Goal: Task Accomplishment & Management: Use online tool/utility

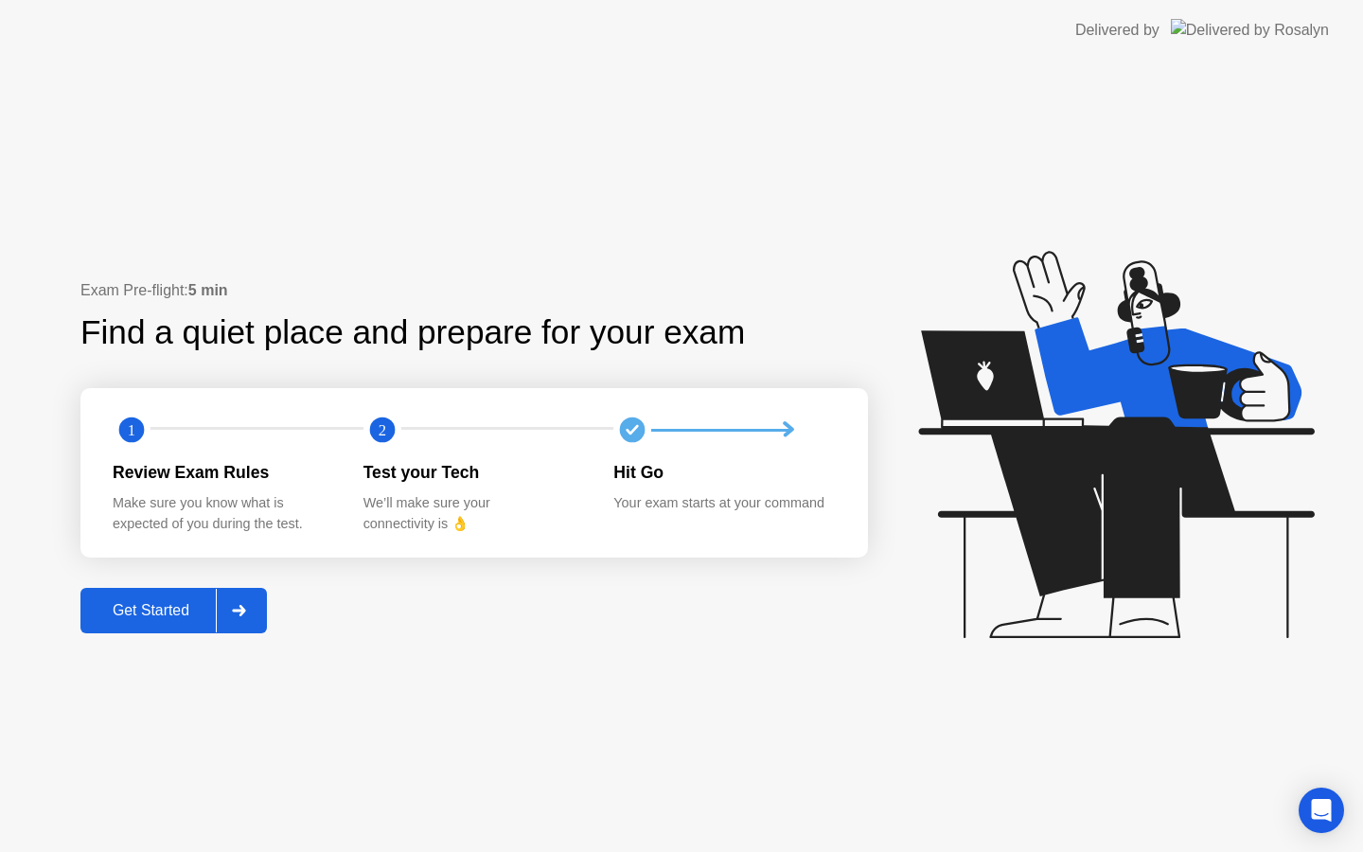
click at [119, 590] on button "Get Started" at bounding box center [173, 610] width 186 height 45
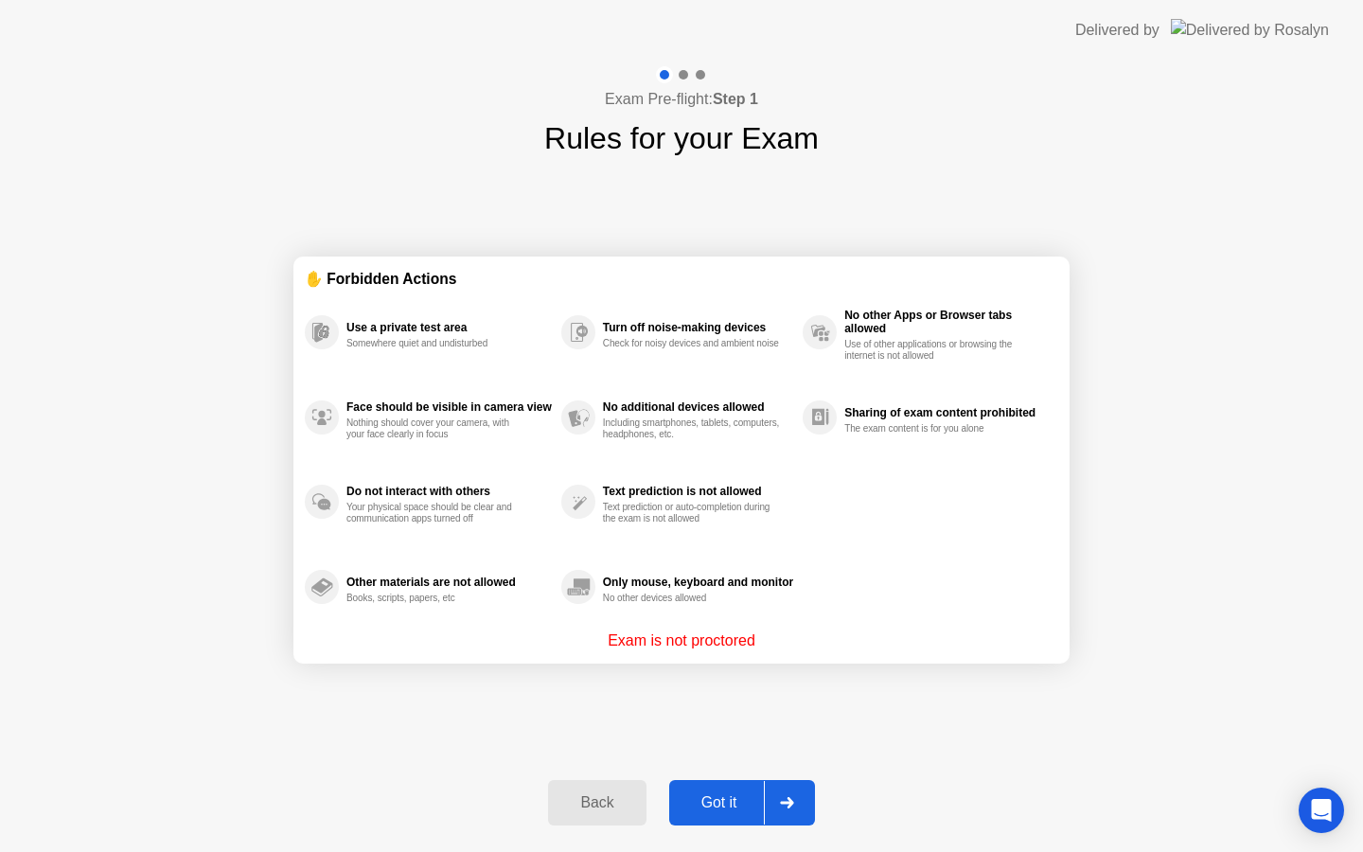
click at [731, 811] on div "Got it" at bounding box center [719, 802] width 89 height 17
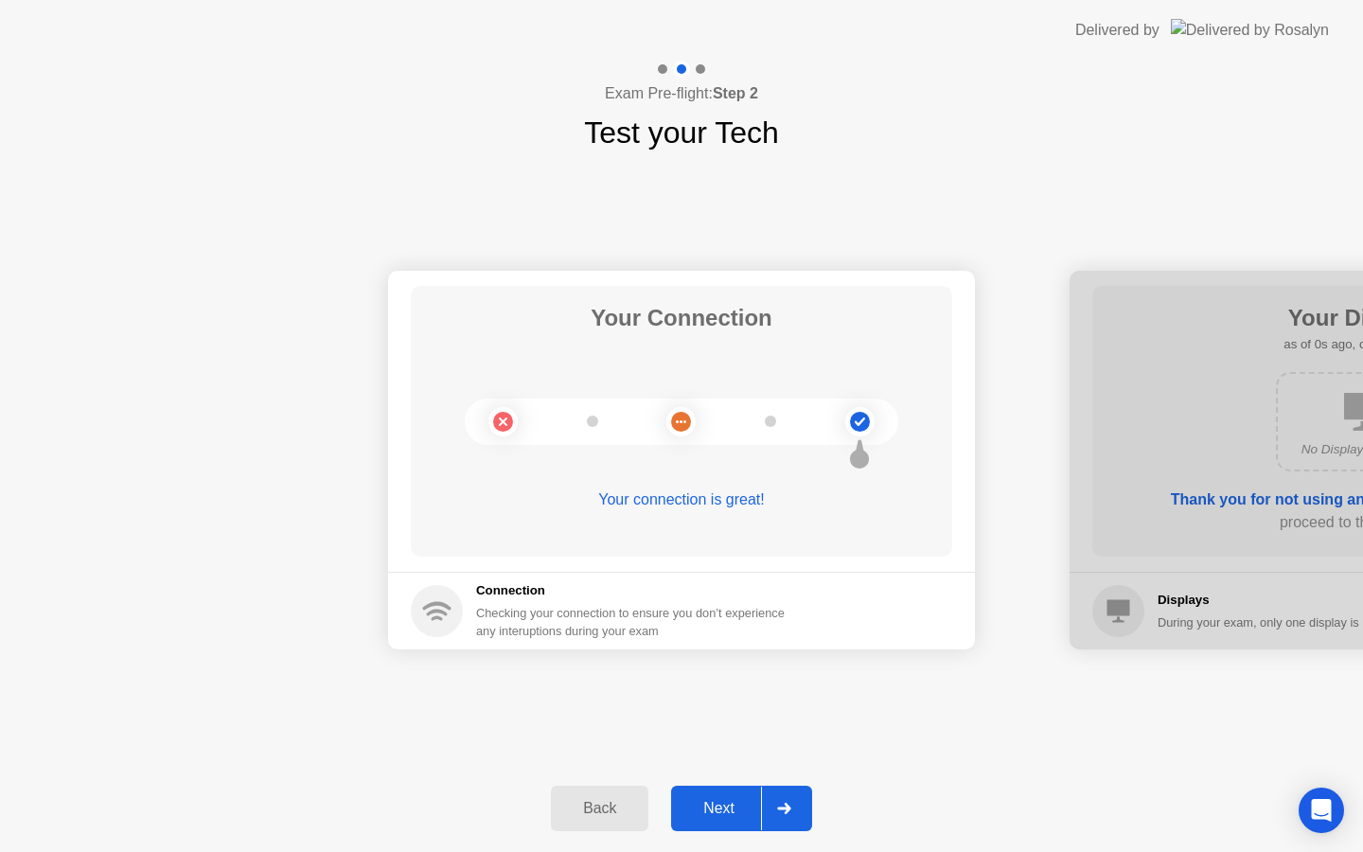
click at [731, 811] on div "Next" at bounding box center [719, 808] width 84 height 17
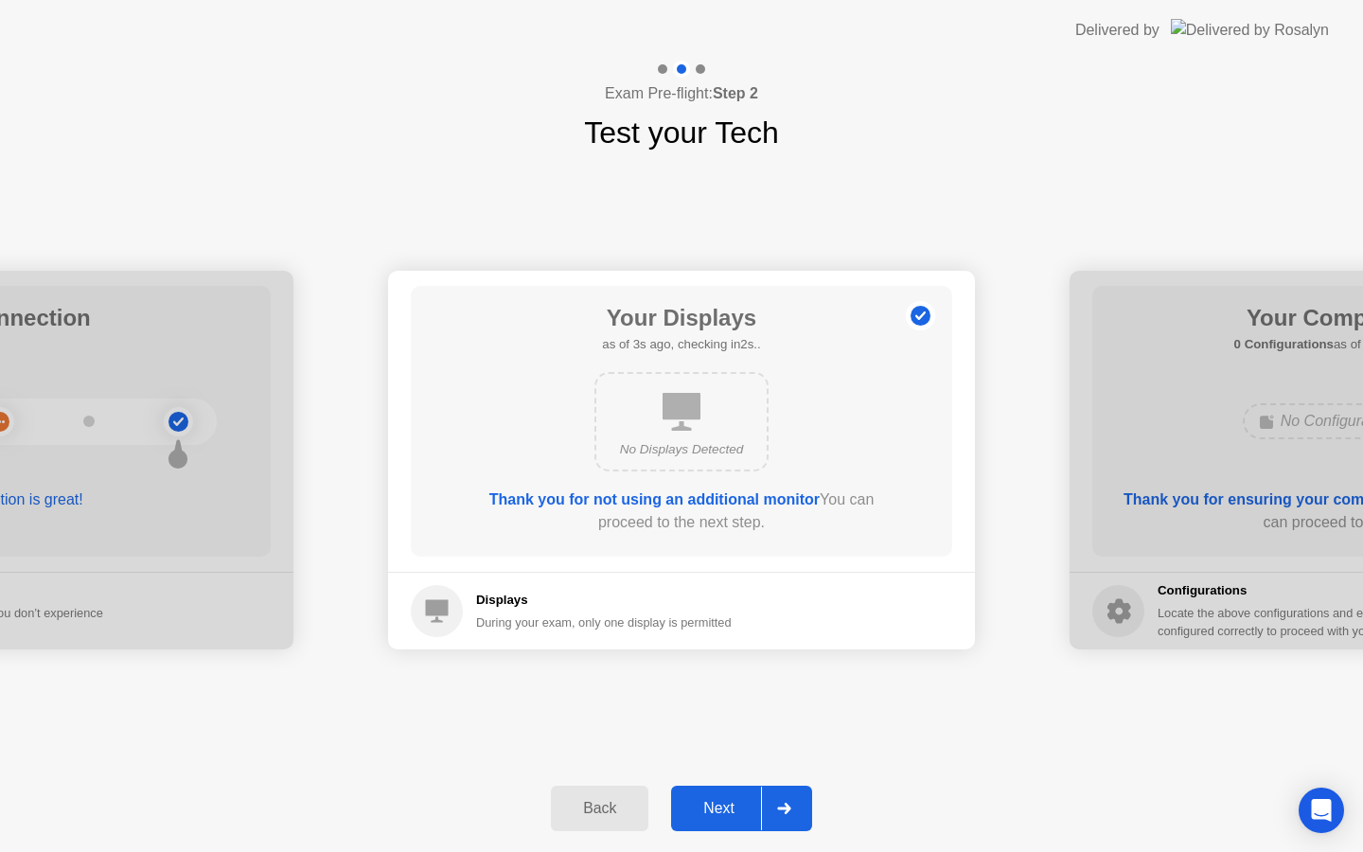
click at [731, 811] on div "Next" at bounding box center [719, 808] width 84 height 17
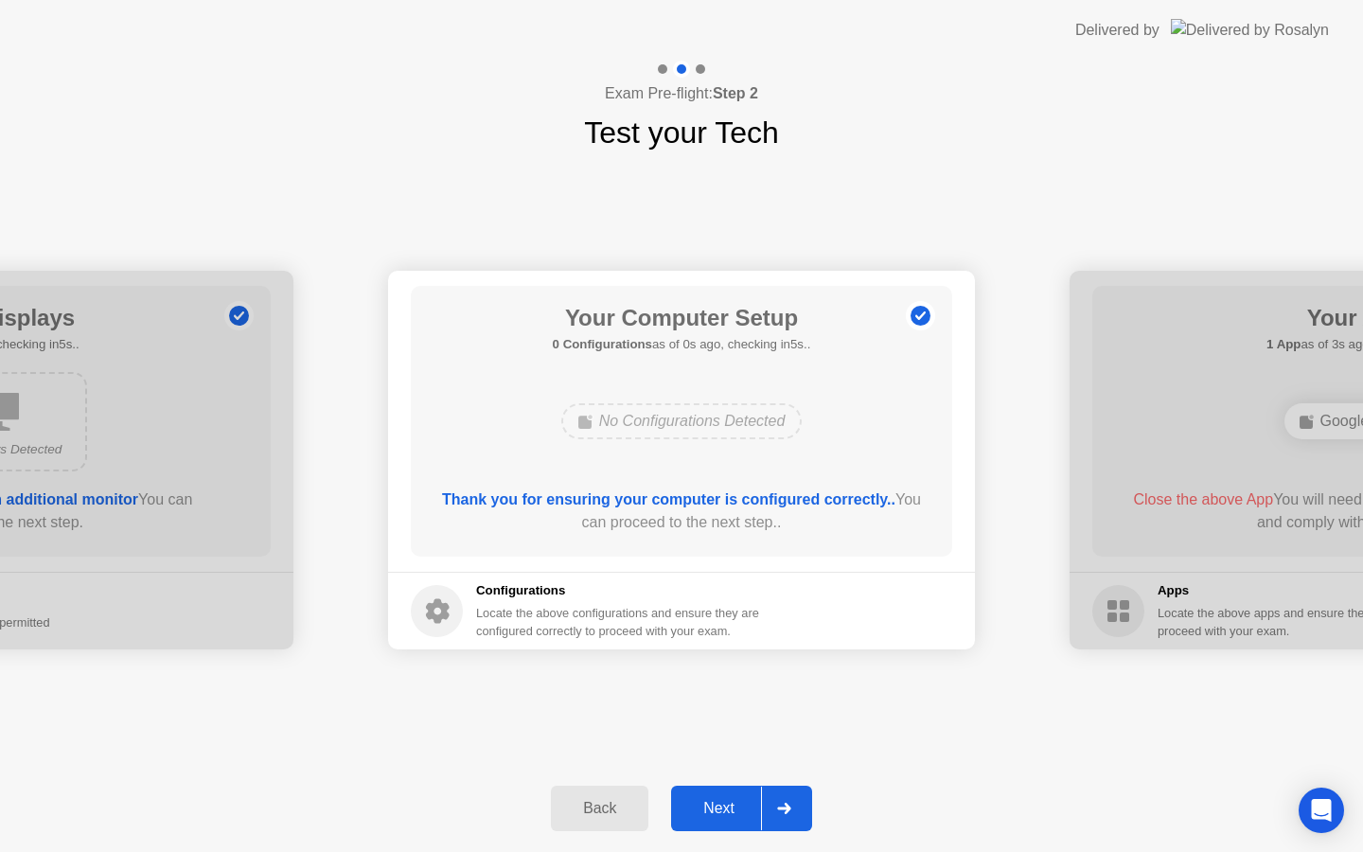
click at [731, 811] on div "Next" at bounding box center [719, 808] width 84 height 17
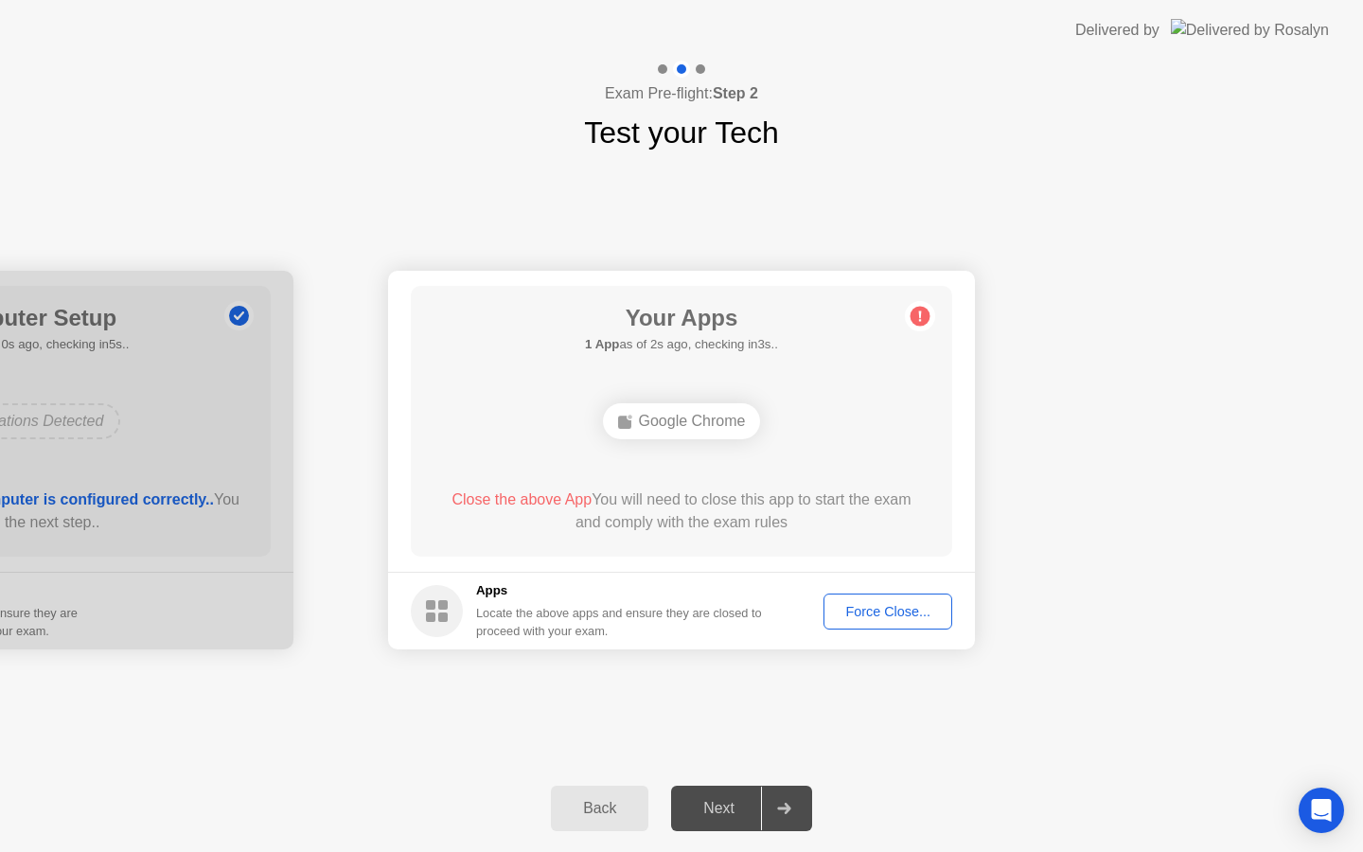
click at [908, 621] on button "Force Close..." at bounding box center [887, 611] width 129 height 36
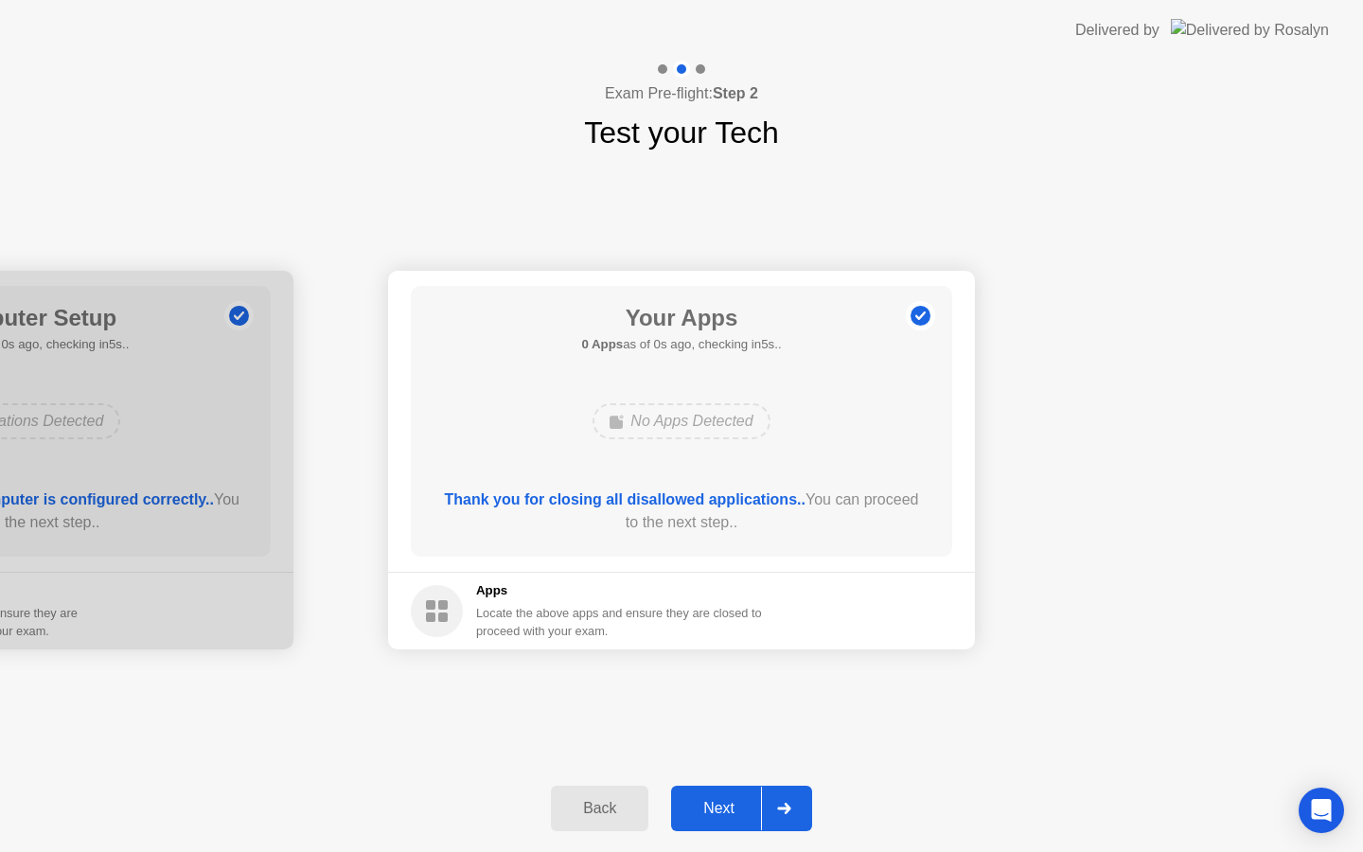
click at [736, 801] on div "Next" at bounding box center [719, 808] width 84 height 17
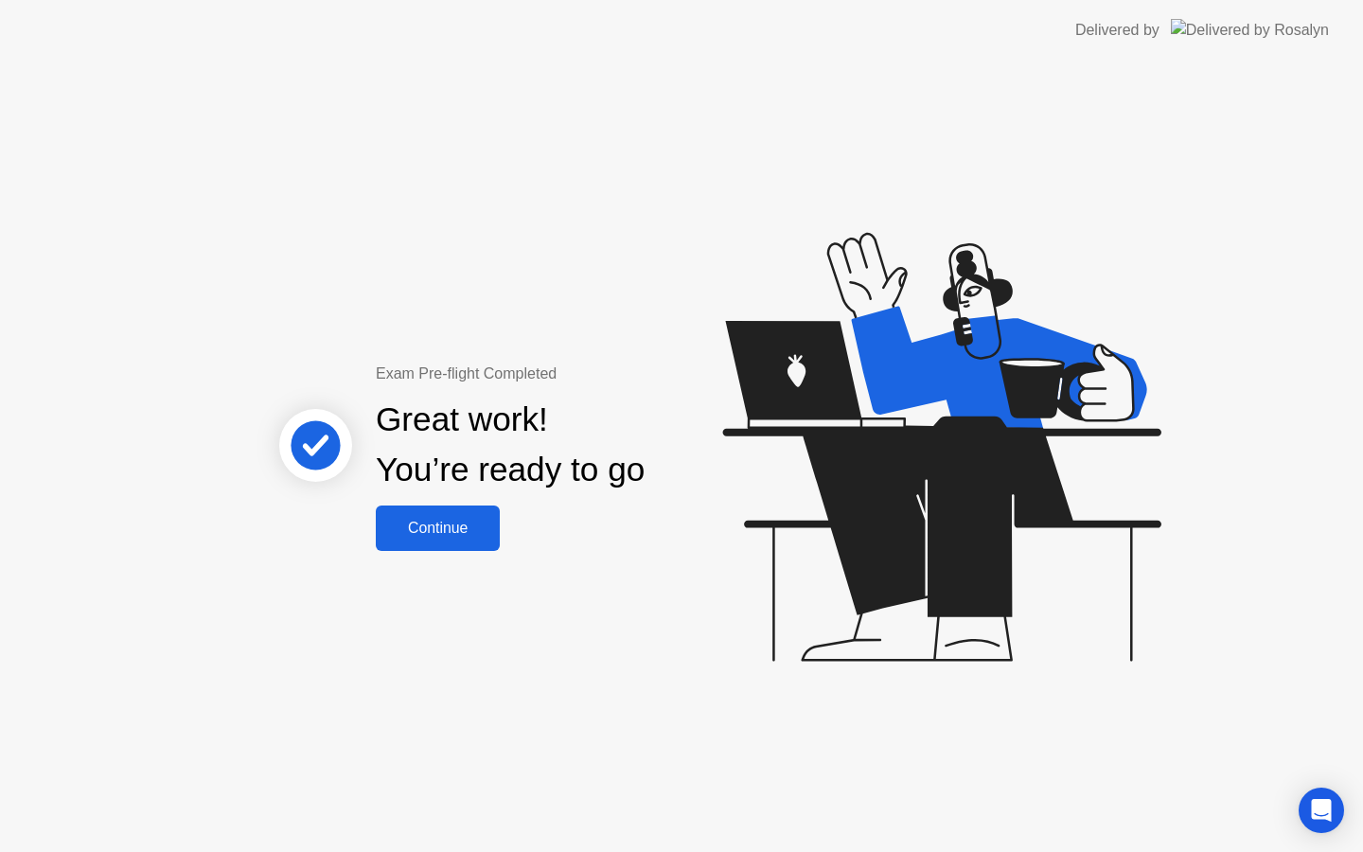
click at [385, 531] on div "Continue" at bounding box center [437, 528] width 113 height 17
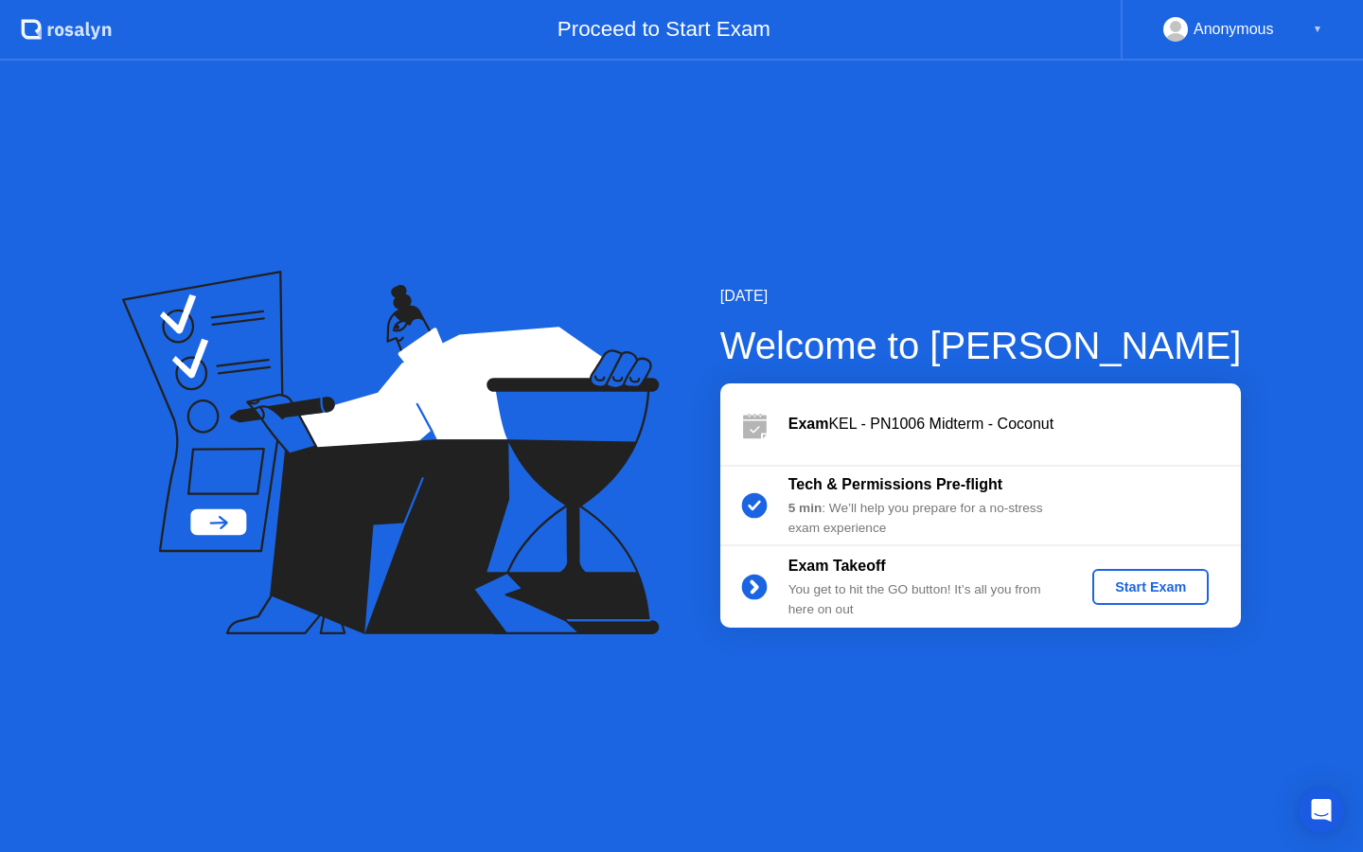
click at [1155, 589] on div "Start Exam" at bounding box center [1150, 586] width 101 height 15
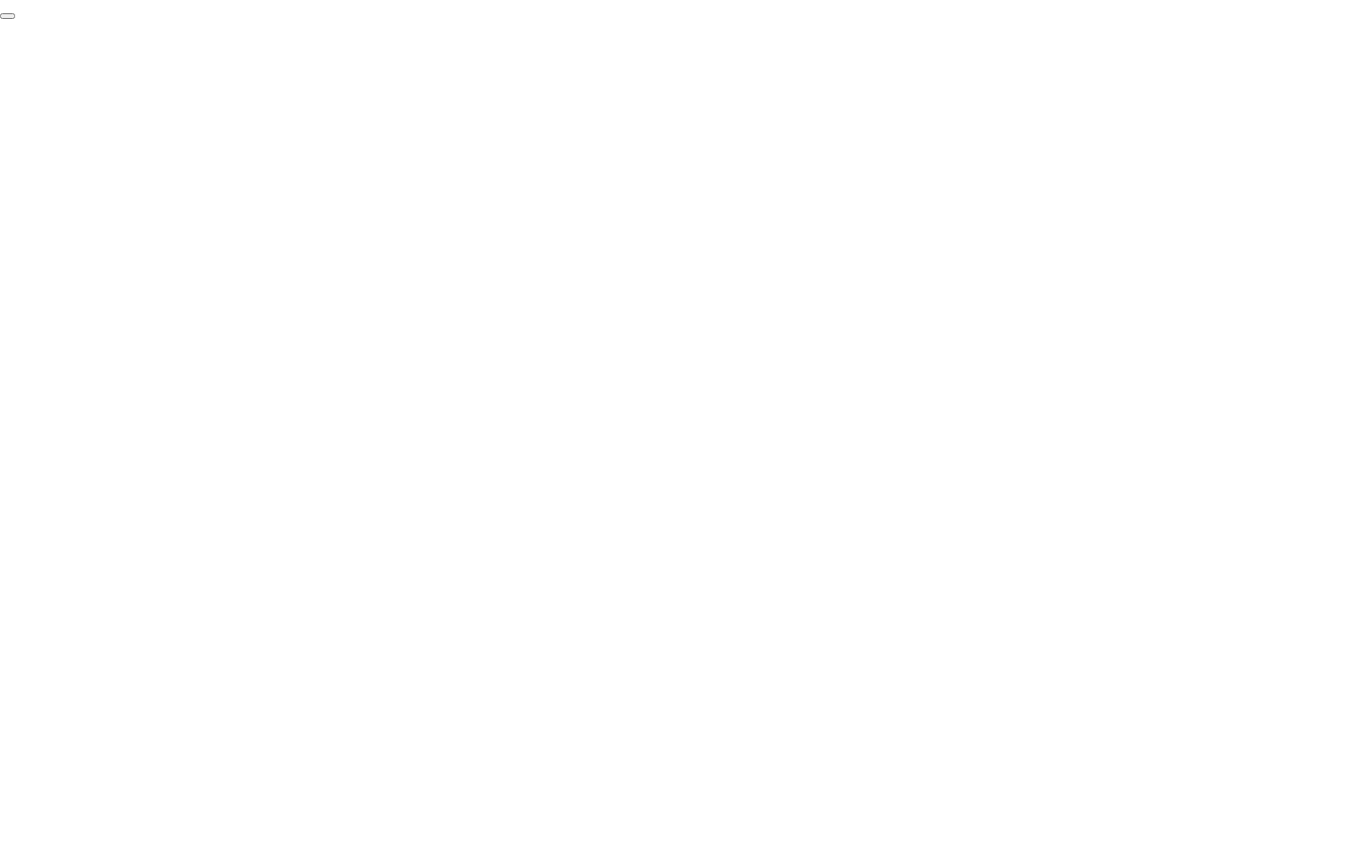
click at [15, 19] on button "End Proctoring Session" at bounding box center [7, 16] width 15 height 6
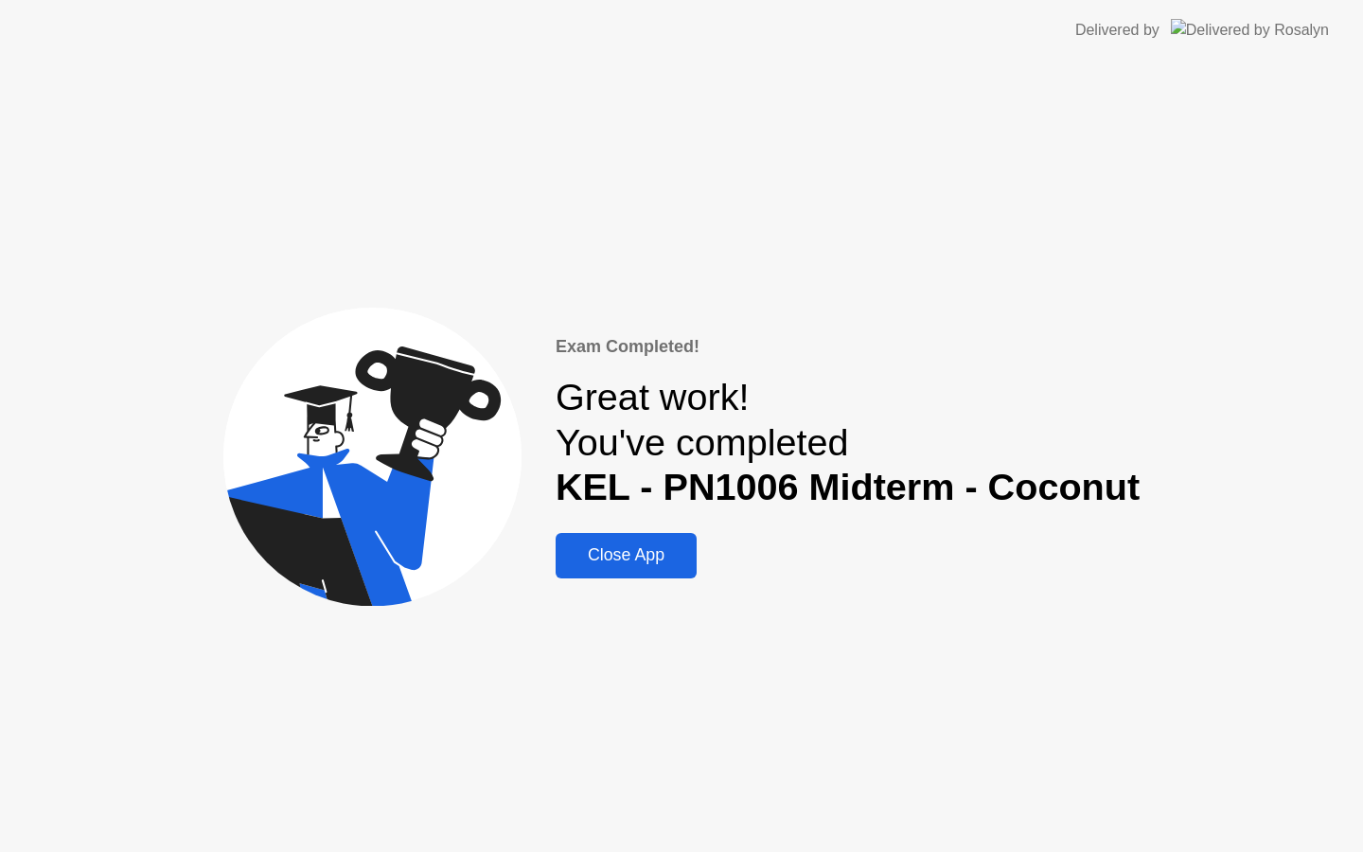
click at [643, 549] on div "Close App" at bounding box center [626, 555] width 130 height 20
